Goal: Information Seeking & Learning: Check status

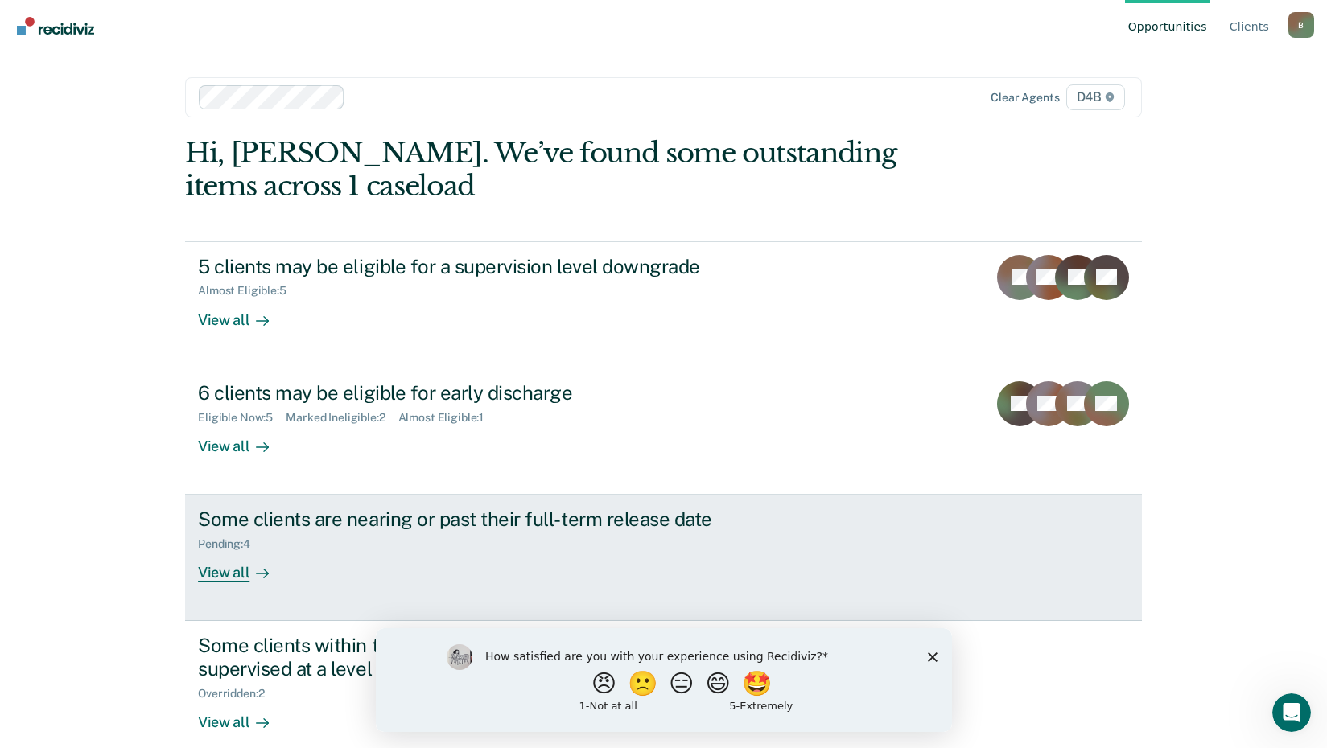
scroll to position [23, 0]
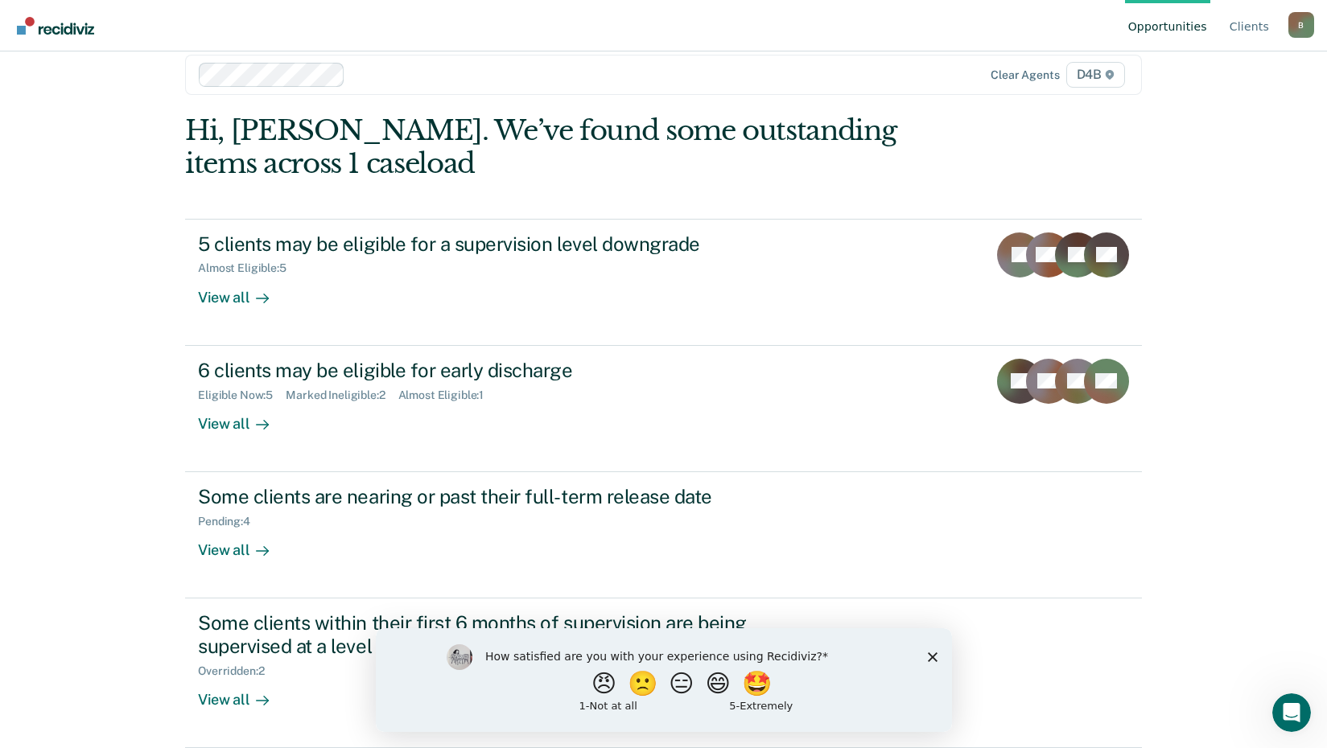
click at [926, 647] on div "How satisfied are you with your experience using Recidiviz? 😠 🙁 😑 😄 🤩 1 - Not a…" at bounding box center [663, 680] width 576 height 104
click at [943, 652] on div "How satisfied are you with your experience using Recidiviz? 😠 🙁 😑 😄 🤩 1 - Not a…" at bounding box center [663, 680] width 576 height 104
click at [936, 655] on icon "Close survey" at bounding box center [932, 657] width 10 height 10
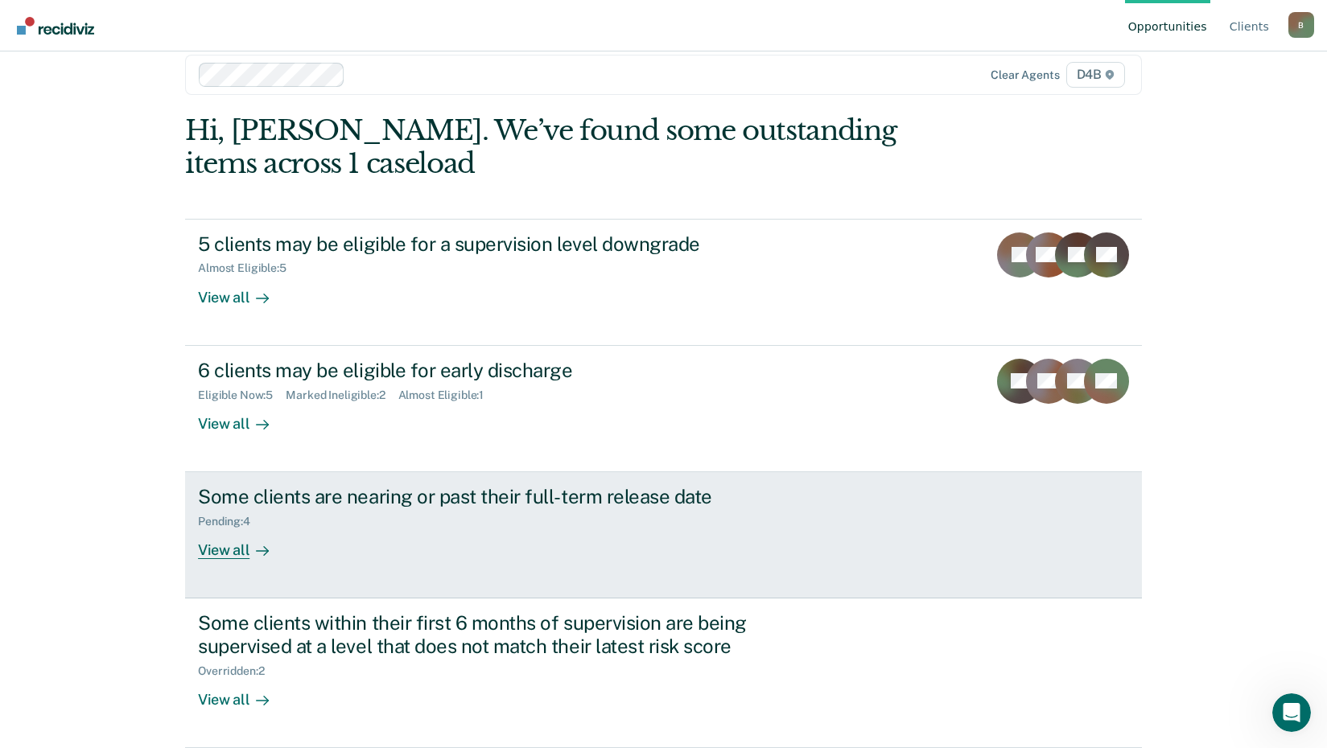
click at [460, 564] on link "Some clients are nearing or past their full-term release date Pending : 4 View …" at bounding box center [663, 535] width 957 height 126
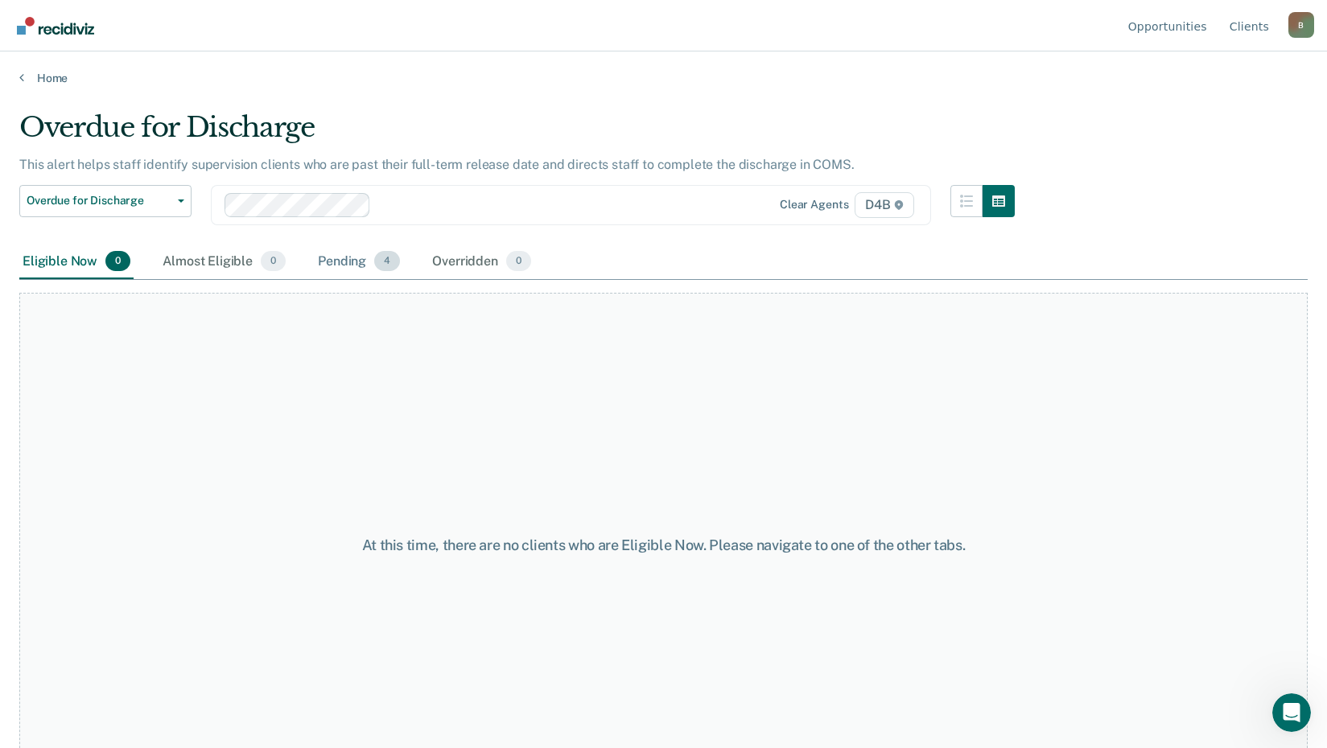
click at [339, 248] on div "Pending 4" at bounding box center [359, 262] width 89 height 35
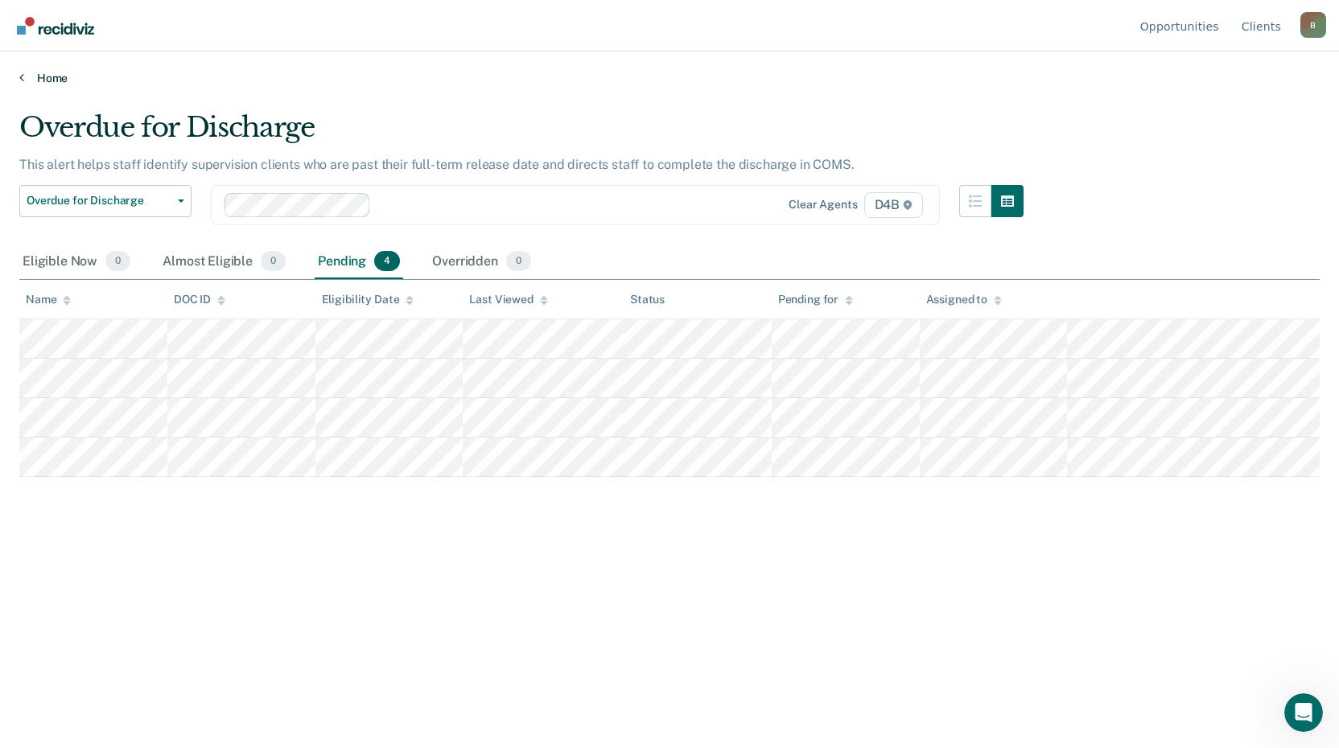
click at [43, 78] on link "Home" at bounding box center [669, 78] width 1301 height 14
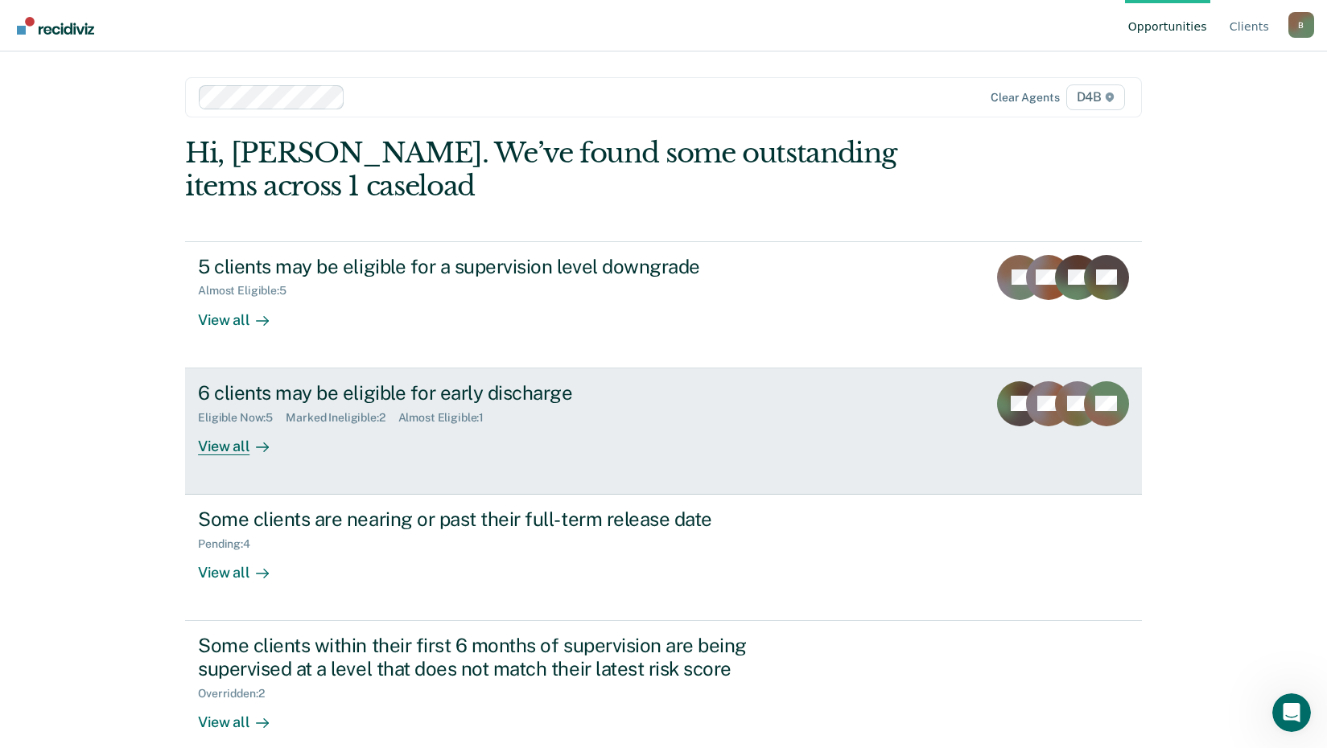
click at [339, 451] on div "6 clients may be eligible for early discharge Eligible Now : 5 Marked Ineligibl…" at bounding box center [500, 418] width 604 height 74
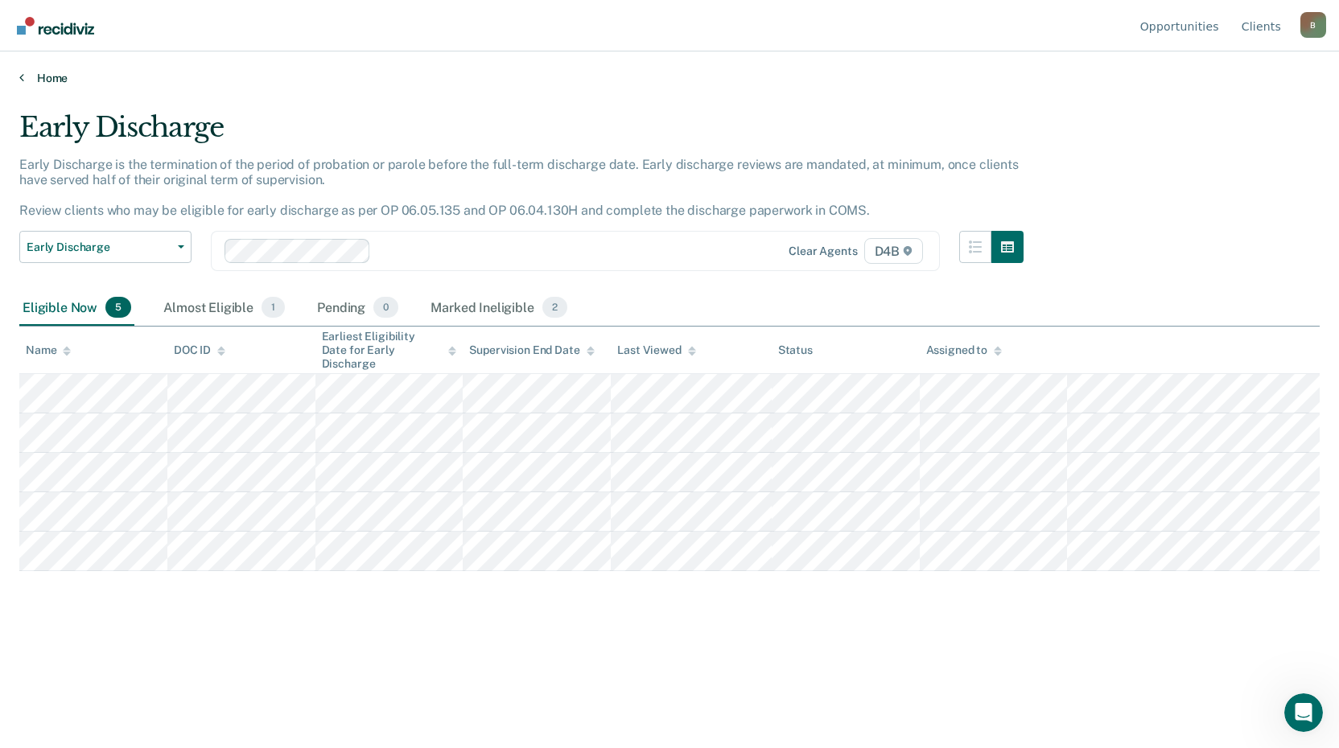
click at [31, 71] on div "Home" at bounding box center [669, 69] width 1339 height 34
click at [34, 78] on link "Home" at bounding box center [669, 78] width 1301 height 14
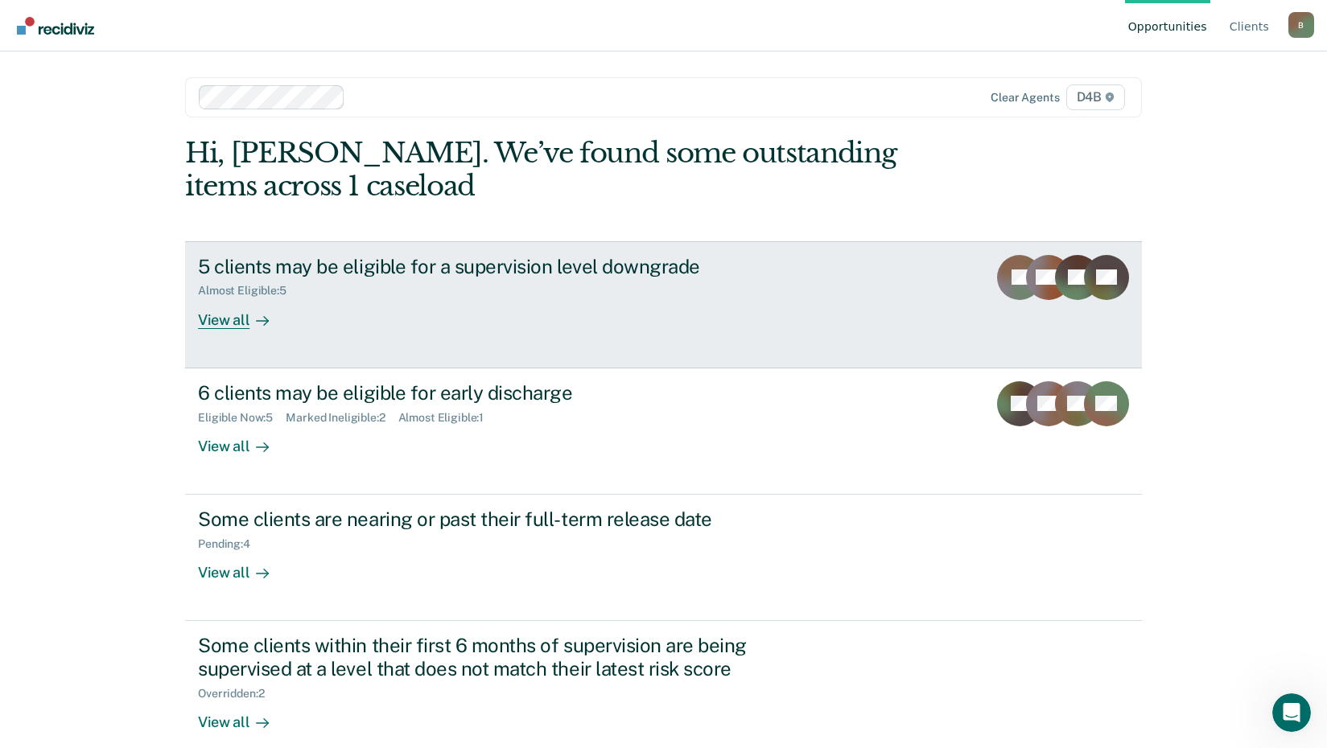
click at [372, 339] on link "5 clients may be eligible for a supervision level downgrade Almost Eligible : 5…" at bounding box center [663, 304] width 957 height 127
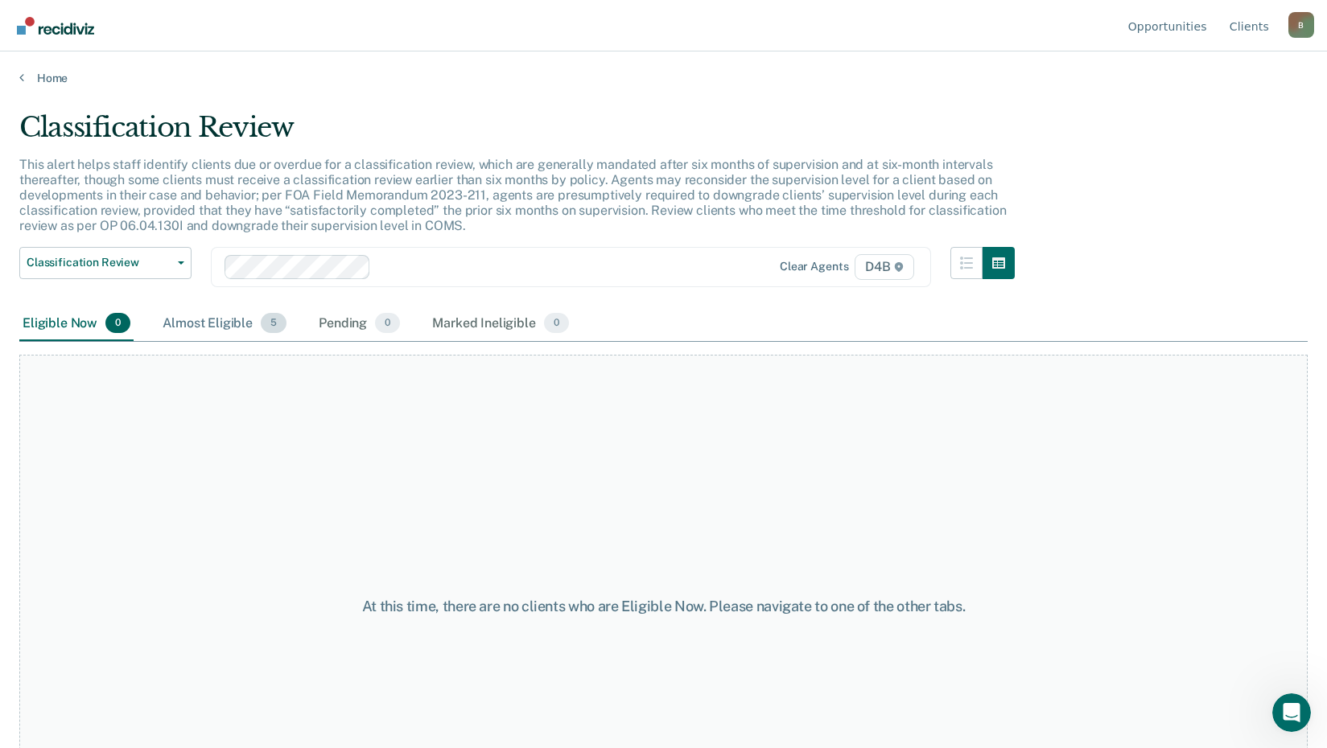
click at [232, 324] on div "Almost Eligible 5" at bounding box center [224, 324] width 130 height 35
